Goal: Task Accomplishment & Management: Manage account settings

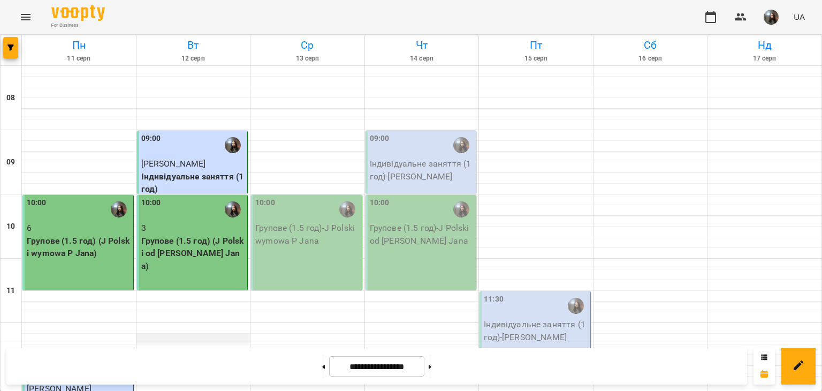
scroll to position [321, 0]
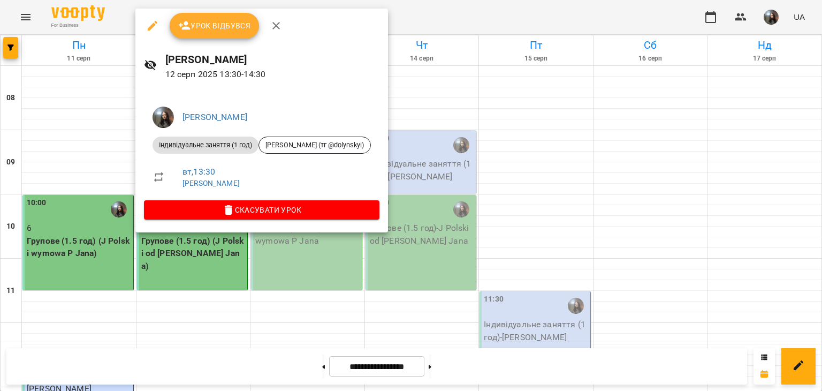
click at [210, 37] on button "Урок відбувся" at bounding box center [215, 26] width 90 height 26
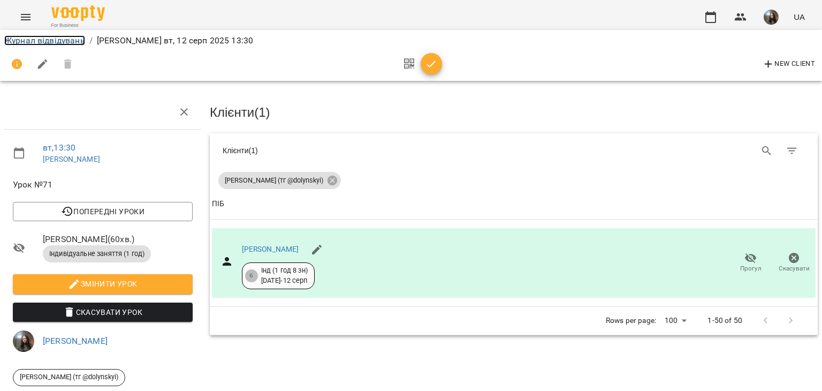
click at [33, 44] on link "Журнал відвідувань" at bounding box center [44, 40] width 81 height 10
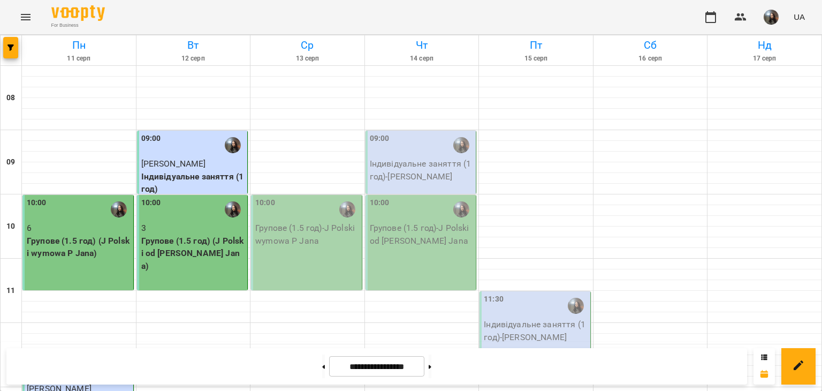
scroll to position [321, 0]
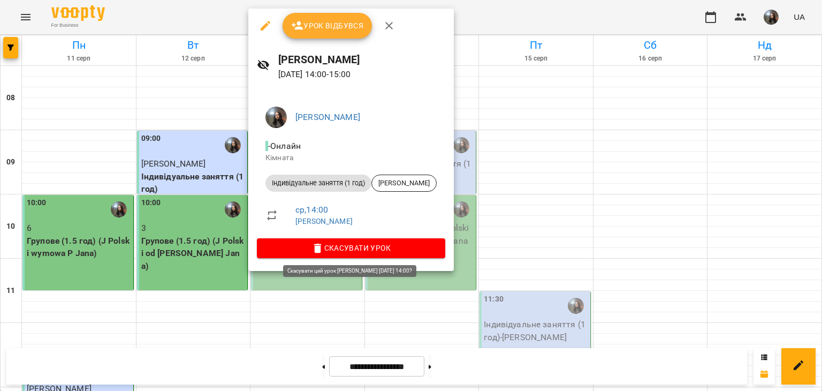
click at [300, 247] on span "Скасувати Урок" at bounding box center [351, 247] width 171 height 13
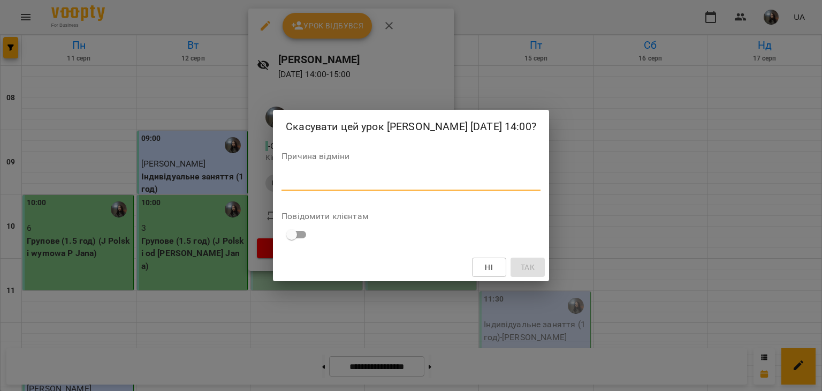
click at [282, 187] on textarea at bounding box center [411, 182] width 259 height 10
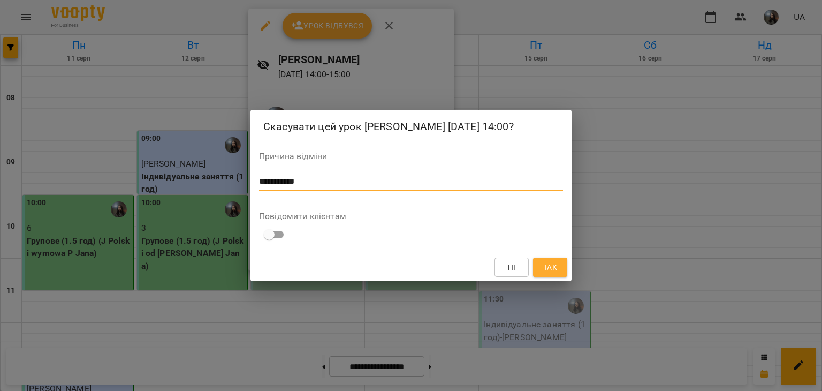
type textarea "**********"
click at [543, 268] on button "Так" at bounding box center [550, 267] width 34 height 19
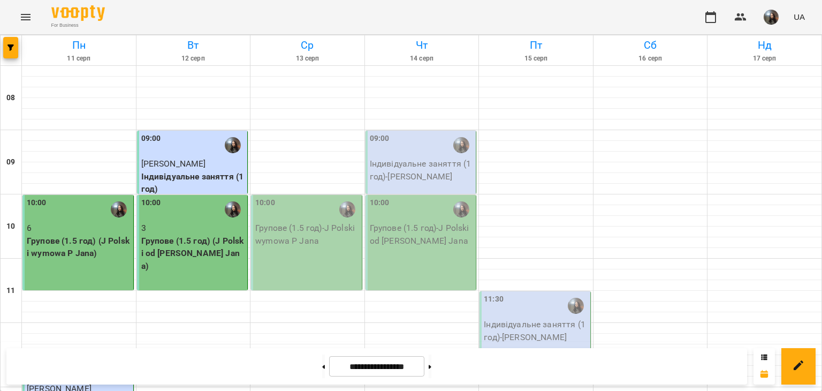
scroll to position [54, 0]
click at [533, 318] on p "Індивідуальне заняття (1 год) - [PERSON_NAME]" at bounding box center [536, 330] width 104 height 25
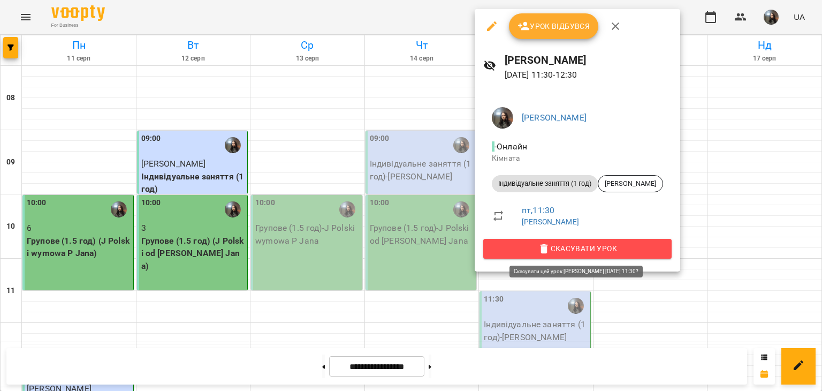
click at [501, 250] on span "Скасувати Урок" at bounding box center [577, 248] width 171 height 13
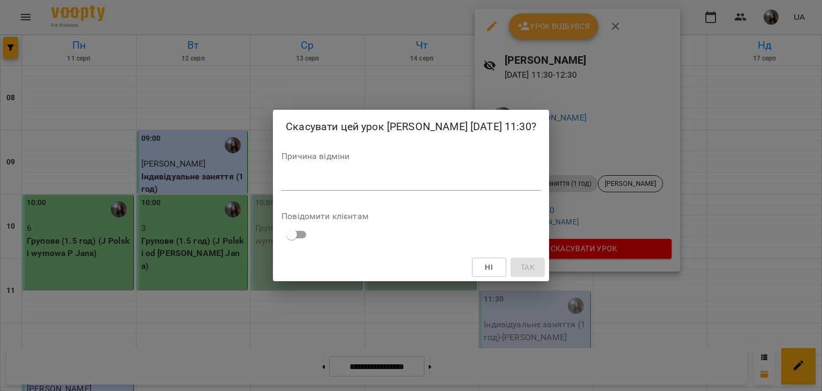
click at [317, 187] on textarea at bounding box center [411, 182] width 259 height 10
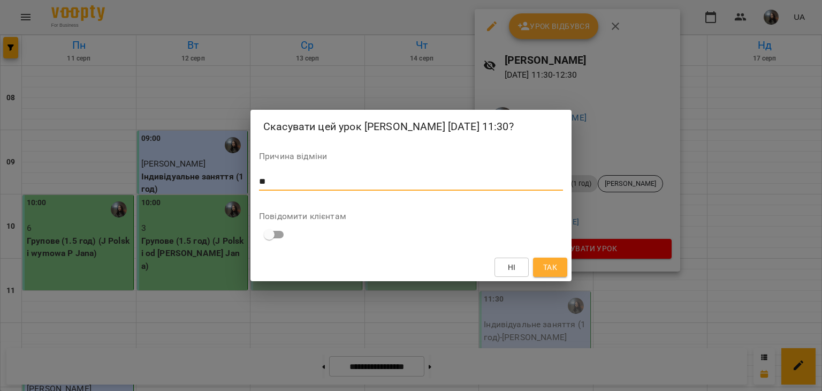
type textarea "*"
type textarea "**********"
click at [551, 274] on span "Так" at bounding box center [550, 267] width 14 height 13
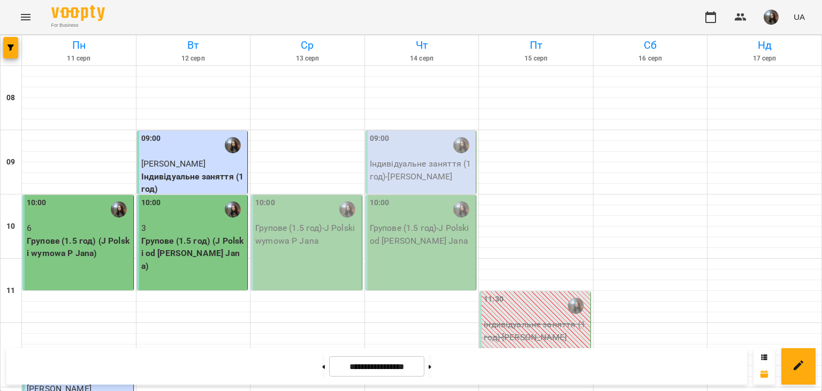
scroll to position [321, 0]
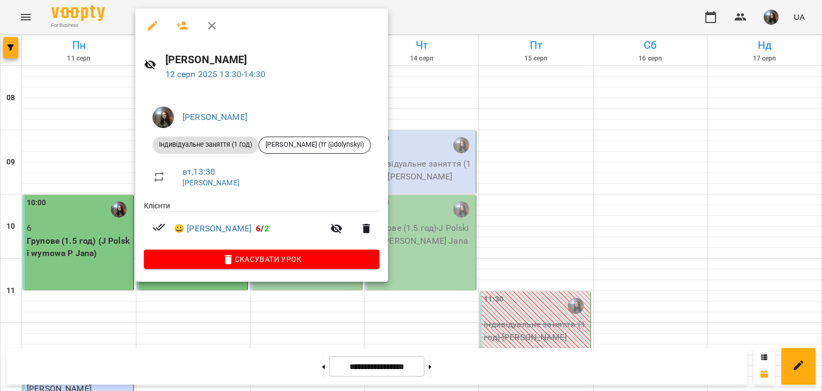
click at [273, 320] on div at bounding box center [411, 195] width 822 height 391
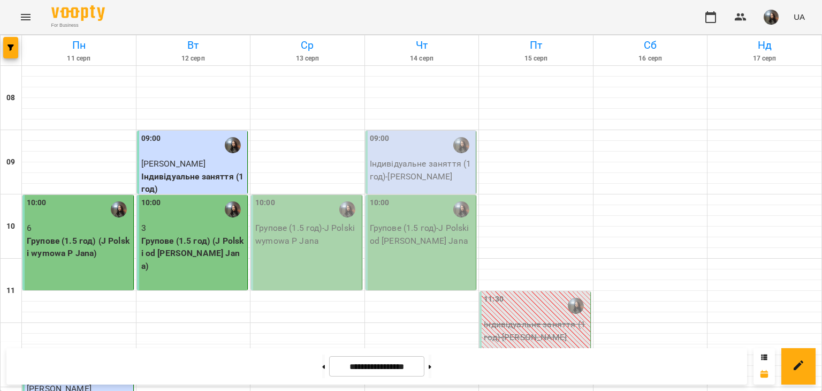
click at [780, 19] on button "button" at bounding box center [772, 17] width 28 height 28
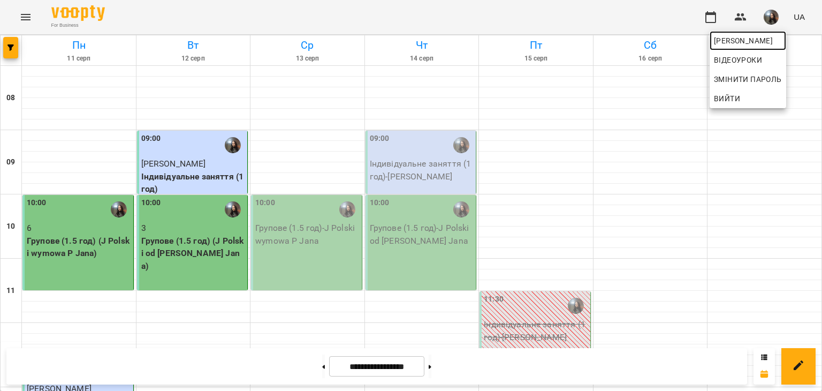
click at [765, 48] on link "[PERSON_NAME]" at bounding box center [748, 40] width 77 height 19
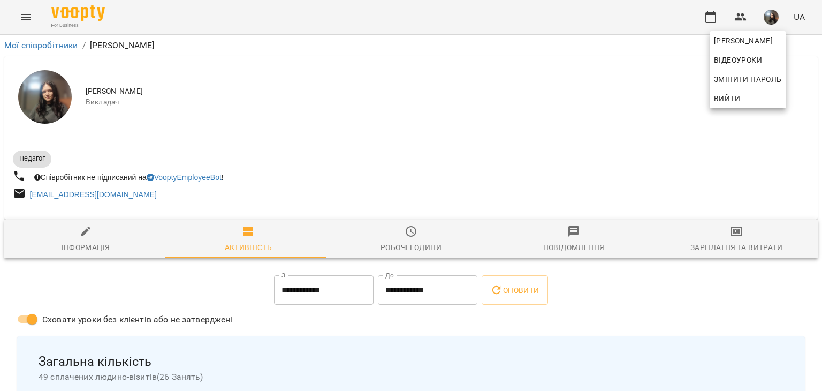
click at [723, 230] on div at bounding box center [411, 195] width 822 height 391
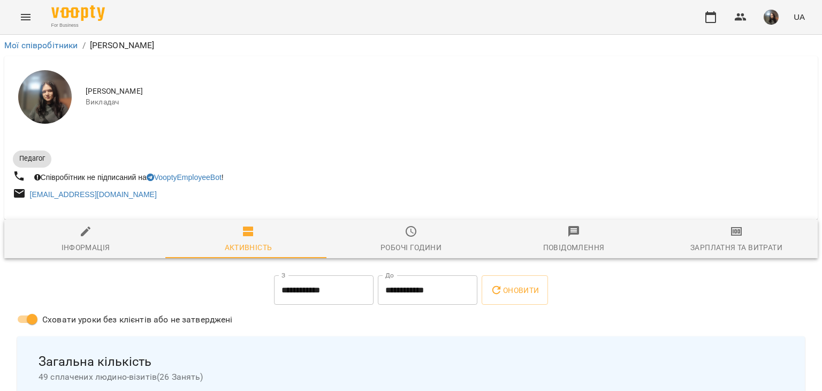
click at [730, 238] on icon "button" at bounding box center [736, 231] width 13 height 13
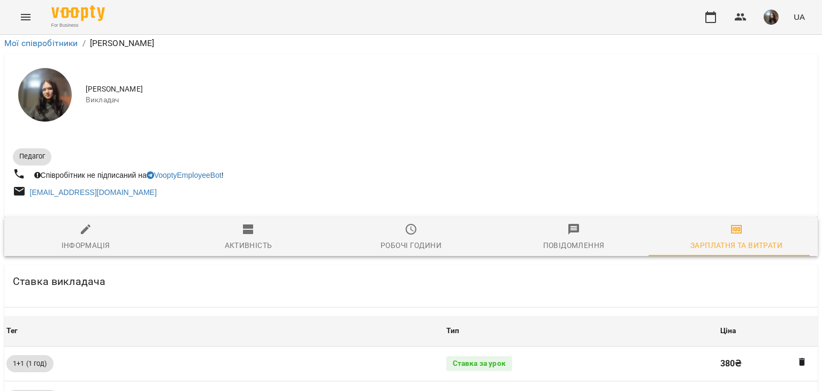
scroll to position [379, 0]
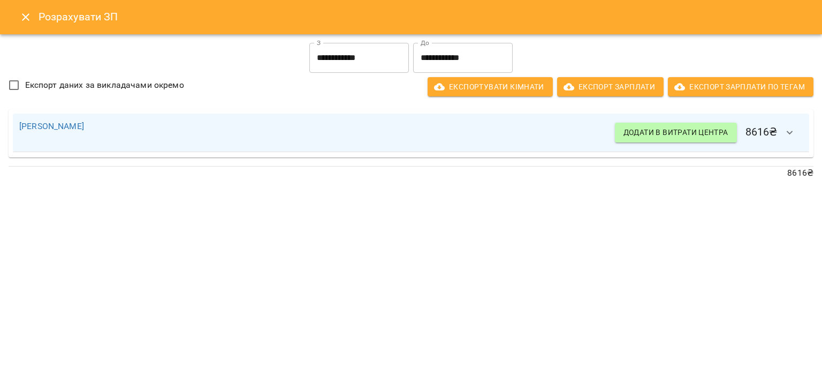
click at [33, 19] on button "Close" at bounding box center [26, 17] width 26 height 26
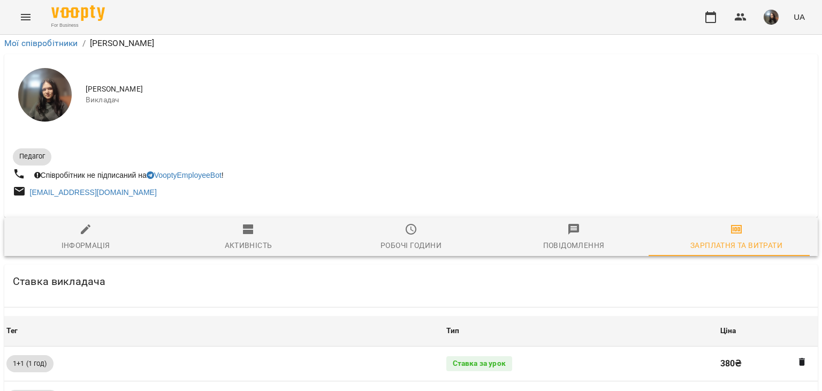
click at [33, 19] on button "Menu" at bounding box center [26, 17] width 26 height 26
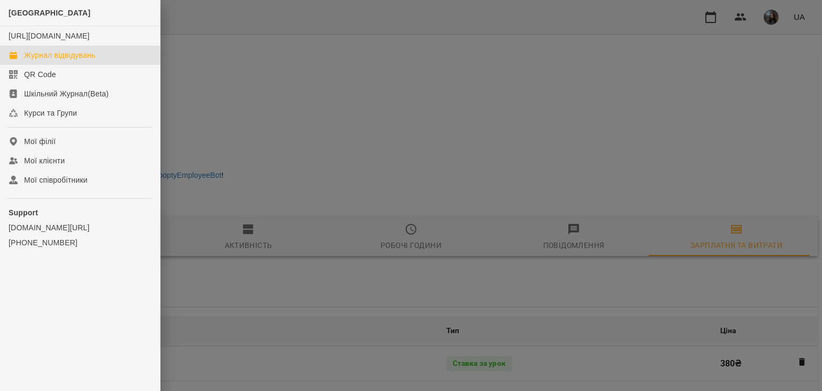
click at [60, 60] on div "Журнал відвідувань" at bounding box center [59, 55] width 71 height 11
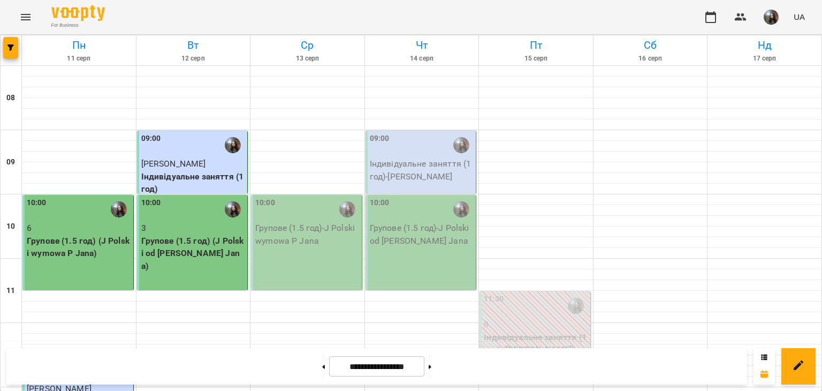
scroll to position [589, 0]
